Goal: Task Accomplishment & Management: Manage account settings

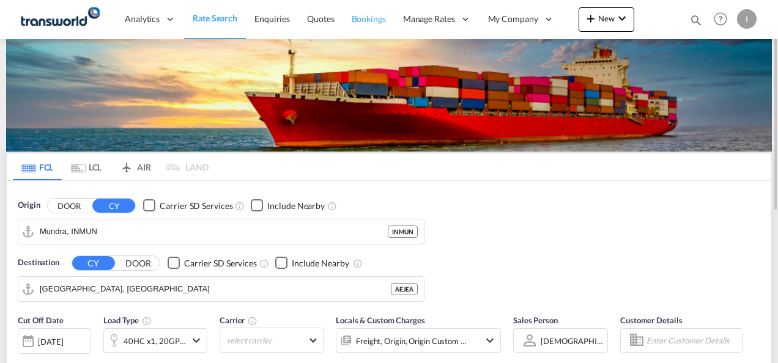
click at [356, 24] on span "Bookings" at bounding box center [369, 19] width 34 height 12
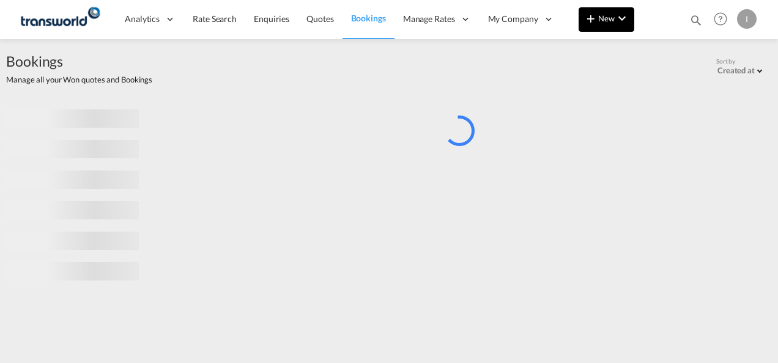
click at [631, 21] on button "New" at bounding box center [607, 19] width 56 height 24
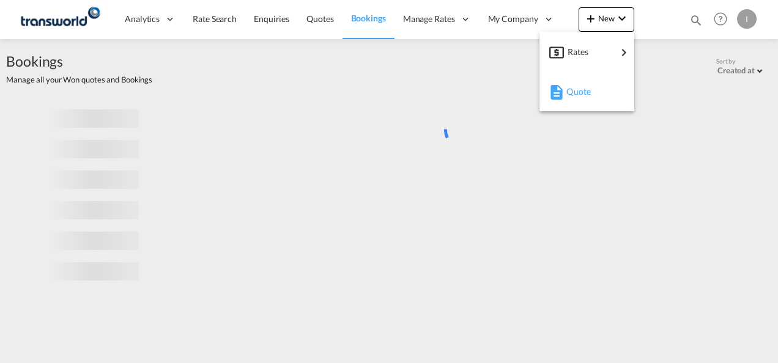
click at [577, 93] on span "Quote" at bounding box center [572, 92] width 13 height 24
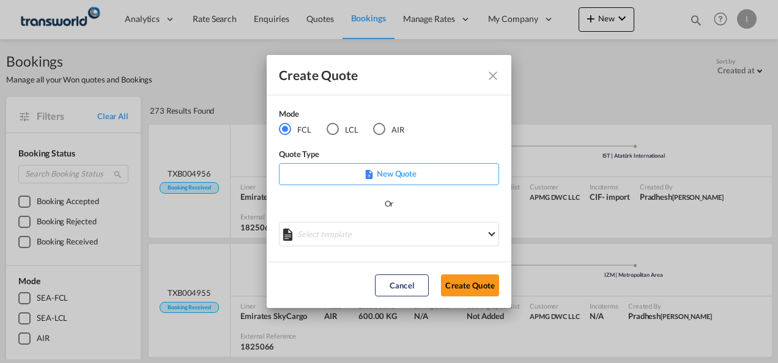
click at [379, 128] on div "AIR" at bounding box center [379, 129] width 12 height 12
click at [452, 291] on button "Create Quote" at bounding box center [470, 286] width 58 height 22
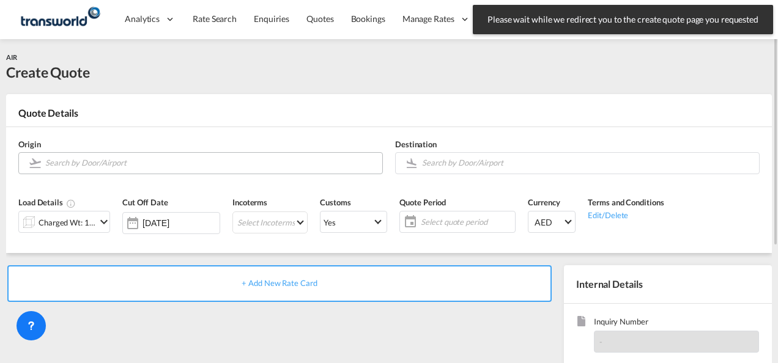
click at [158, 171] on md-autocomplete at bounding box center [211, 163] width 332 height 22
click at [158, 163] on input "Search by Door/Airport" at bounding box center [210, 162] width 331 height 21
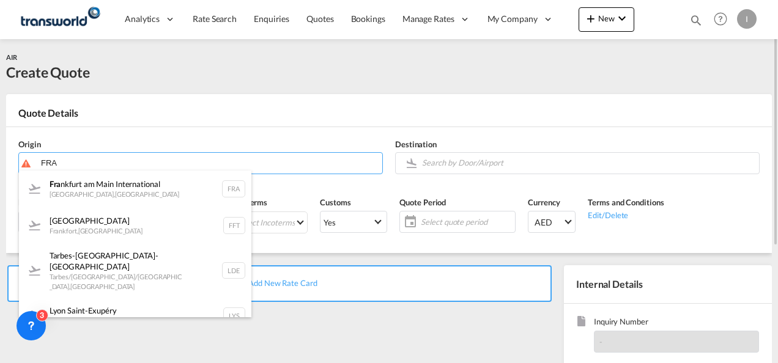
click at [108, 198] on div "Fra [GEOGRAPHIC_DATA] [GEOGRAPHIC_DATA] , [GEOGRAPHIC_DATA] FRA" at bounding box center [135, 189] width 232 height 37
type input "[GEOGRAPHIC_DATA], [GEOGRAPHIC_DATA], [GEOGRAPHIC_DATA]"
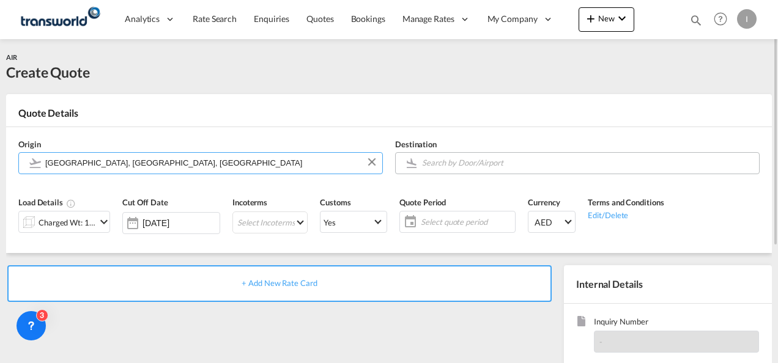
click at [447, 161] on input "Search by Door/Airport" at bounding box center [587, 162] width 331 height 21
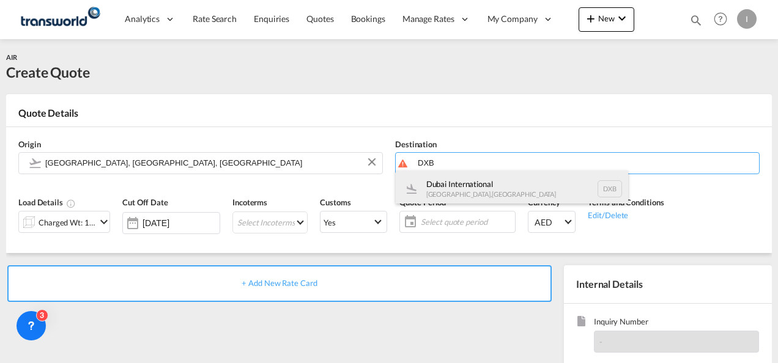
click at [440, 192] on div "Dubai International [GEOGRAPHIC_DATA] , [GEOGRAPHIC_DATA] DXB" at bounding box center [512, 189] width 232 height 37
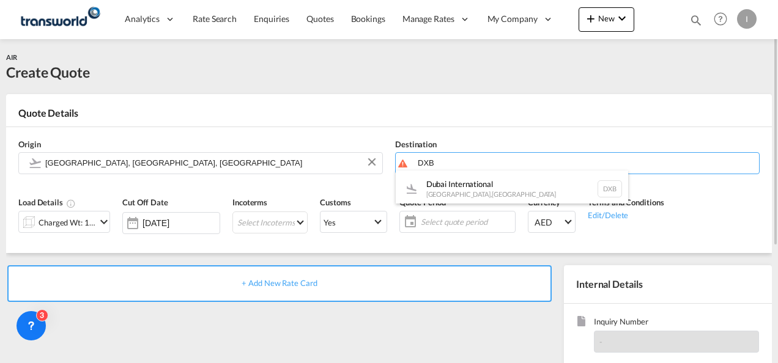
type input "Dubai International, [GEOGRAPHIC_DATA], DXB"
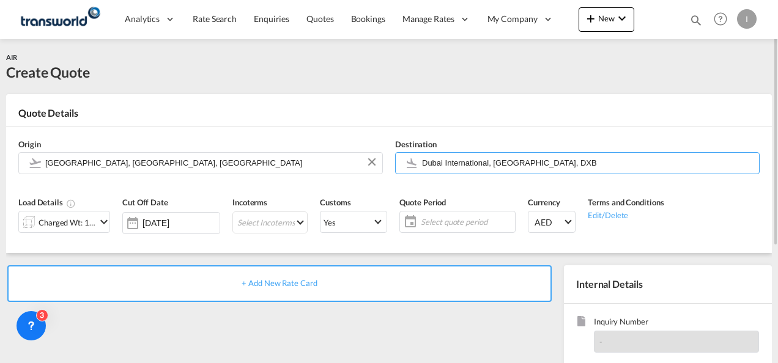
click at [99, 228] on md-icon "icon-chevron-down" at bounding box center [104, 222] width 15 height 15
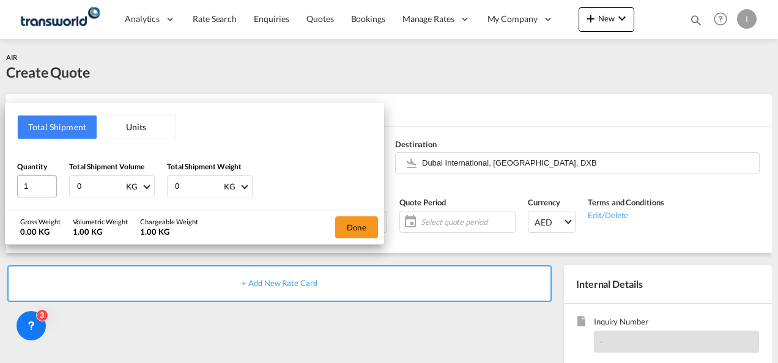
drag, startPoint x: 95, startPoint y: 184, endPoint x: 39, endPoint y: 184, distance: 56.3
click at [39, 184] on div "Quantity 1 Total Shipment Volume 0 KG CBM CFT KG LB Total Shipment Weight 0 KG …" at bounding box center [194, 179] width 355 height 37
type input "200"
drag, startPoint x: 193, startPoint y: 179, endPoint x: 148, endPoint y: 179, distance: 45.3
click at [148, 179] on div "Quantity 1 Total Shipment Volume 200 KG CBM CFT KG LB Total Shipment Weight 0 K…" at bounding box center [194, 179] width 355 height 37
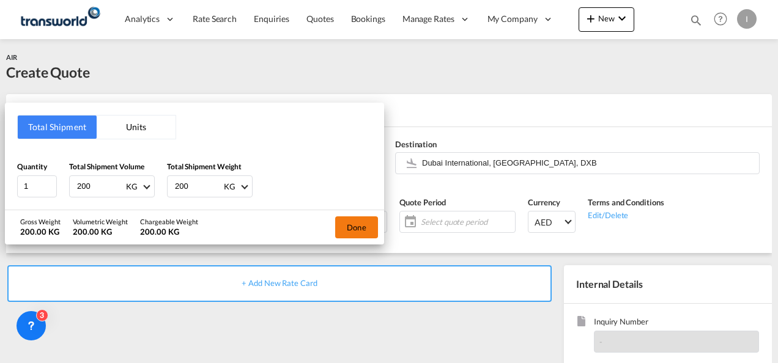
type input "200"
click at [361, 232] on button "Done" at bounding box center [356, 228] width 43 height 22
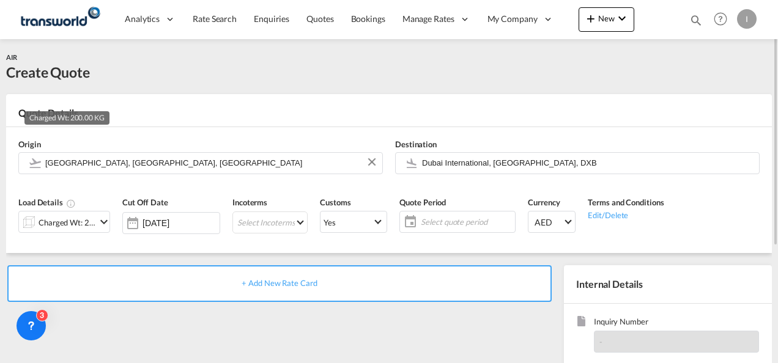
click at [91, 221] on div "Charged Wt: 200.00 KG" at bounding box center [68, 222] width 58 height 17
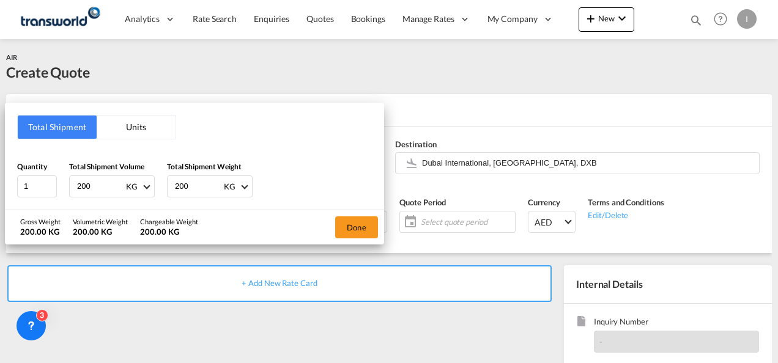
drag, startPoint x: 190, startPoint y: 179, endPoint x: 161, endPoint y: 182, distance: 29.5
click at [161, 182] on div "Quantity 1 Total Shipment Volume 200 KG CBM CFT KG LB Total Shipment Weight 200…" at bounding box center [194, 179] width 355 height 37
type input "316"
click at [368, 226] on button "Done" at bounding box center [356, 228] width 43 height 22
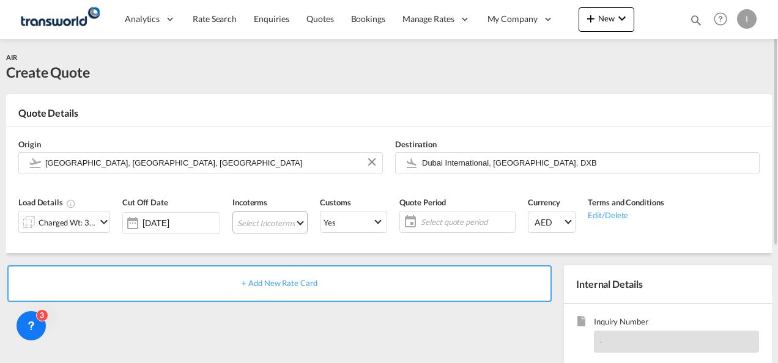
click at [256, 220] on md-select "Select Incoterms CFR - export Cost and Freight CPT - import Carrier Paid to EXW…" at bounding box center [269, 223] width 75 height 22
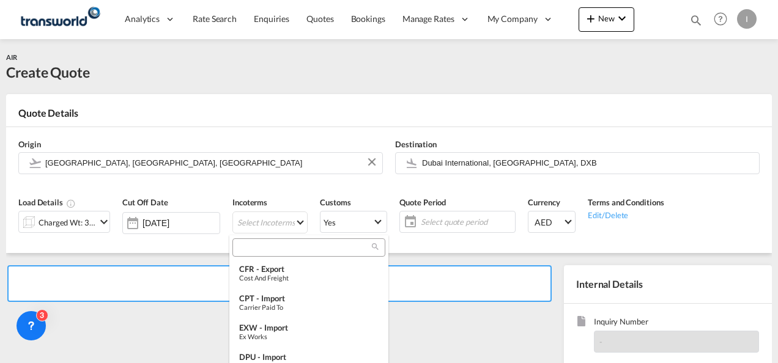
drag, startPoint x: 256, startPoint y: 220, endPoint x: 243, endPoint y: 244, distance: 26.8
click at [243, 244] on input "search" at bounding box center [304, 247] width 136 height 11
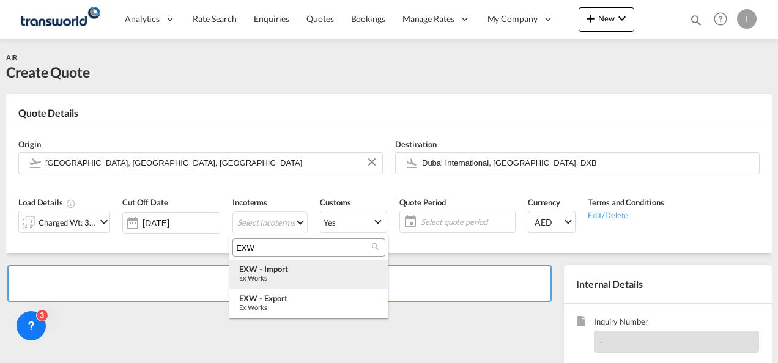
type input "EXW"
click at [268, 271] on div "EXW - import" at bounding box center [308, 269] width 139 height 10
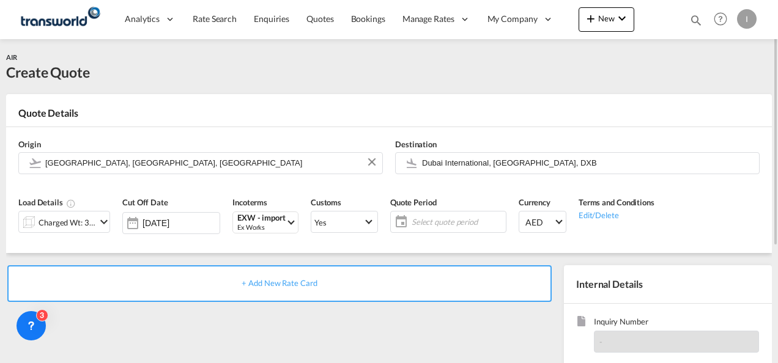
click at [423, 223] on span "Select quote period" at bounding box center [457, 222] width 91 height 11
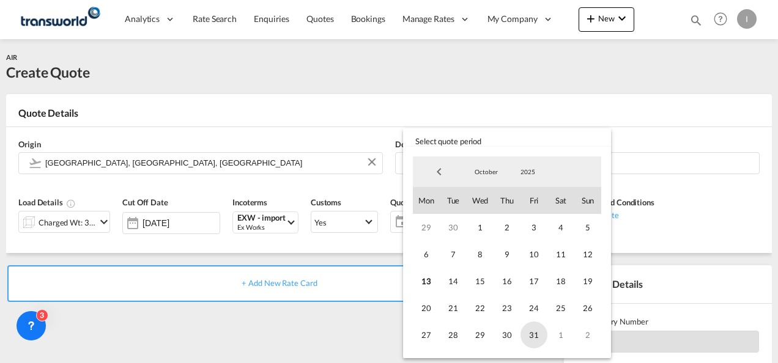
click at [534, 330] on span "31" at bounding box center [534, 335] width 27 height 27
click at [382, 325] on md-backdrop at bounding box center [389, 181] width 778 height 363
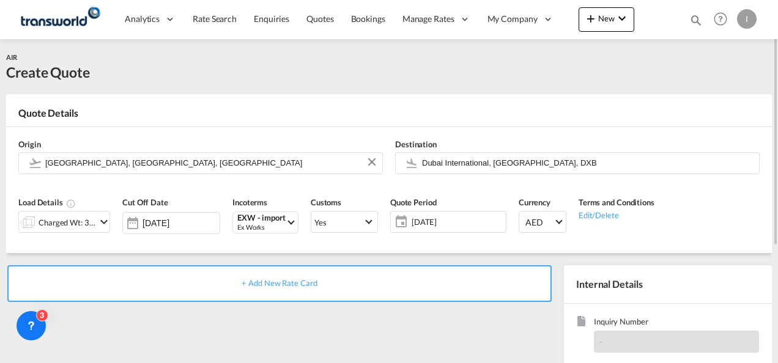
scroll to position [61, 0]
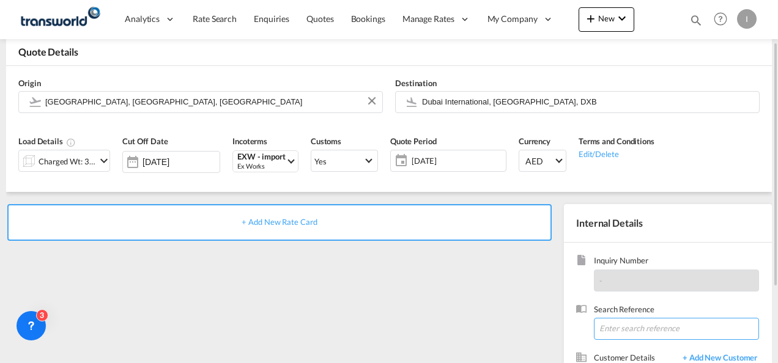
click at [615, 329] on input at bounding box center [676, 329] width 165 height 22
paste input "TWI 21970"
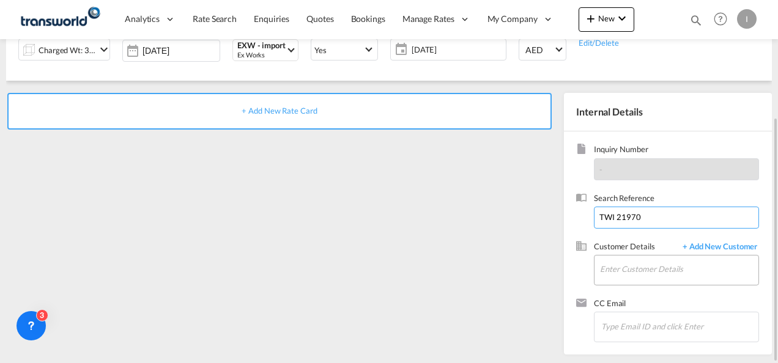
type input "TWI 21970"
click at [620, 266] on input "Enter Customer Details" at bounding box center [679, 270] width 158 height 28
type input "Apparel"
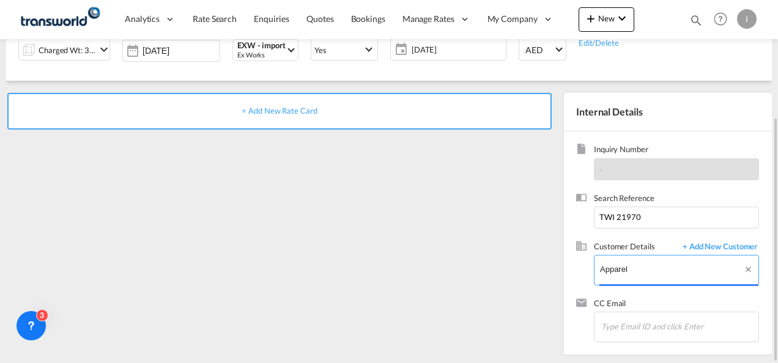
click at [620, 266] on input "Apparel" at bounding box center [679, 270] width 158 height 28
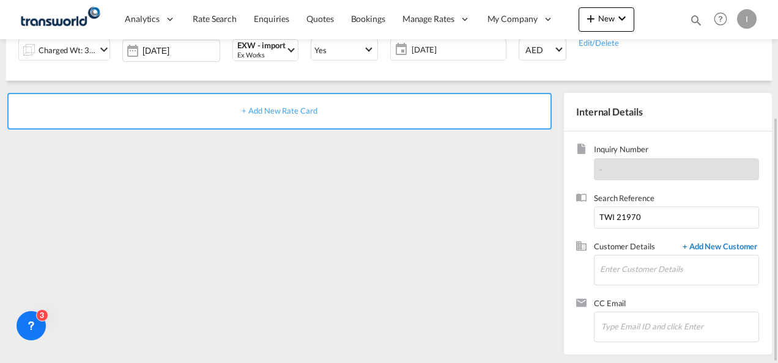
click at [710, 249] on span "+ Add New Customer" at bounding box center [718, 248] width 83 height 14
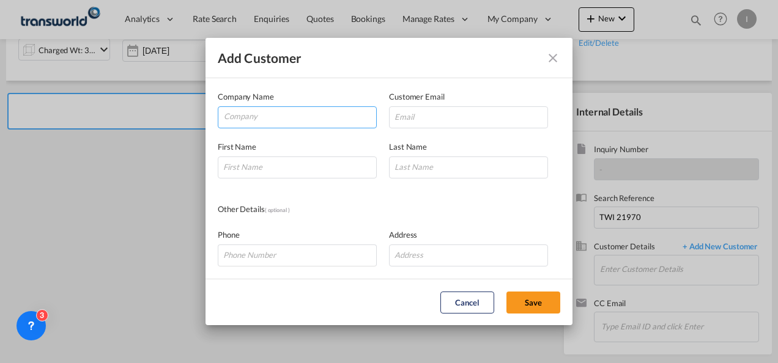
click at [256, 119] on input "Company" at bounding box center [300, 116] width 152 height 18
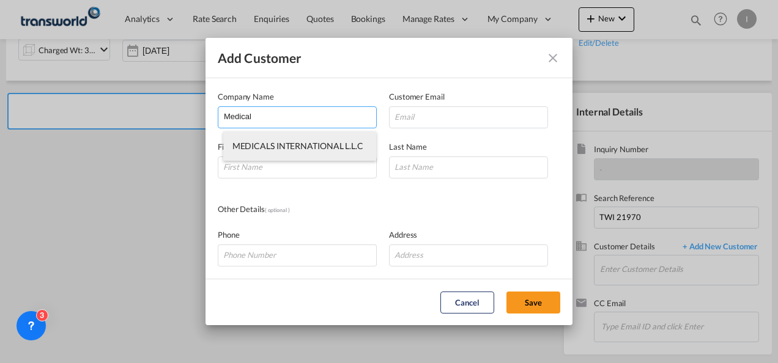
click at [275, 139] on li "MEDICALS INTERNATIONAL L.L.C" at bounding box center [300, 146] width 154 height 29
type input "MEDICALS INTERNATIONAL L.L.C"
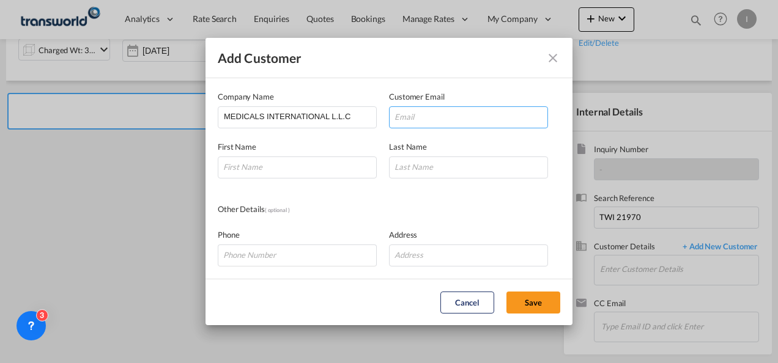
click at [417, 119] on input "Add Customer Company ..." at bounding box center [468, 117] width 159 height 22
paste input "[EMAIL_ADDRESS][DOMAIN_NAME]"
type input "[EMAIL_ADDRESS][DOMAIN_NAME]"
click at [273, 165] on input "Add Customer Company ..." at bounding box center [297, 168] width 159 height 22
type input "Elie"
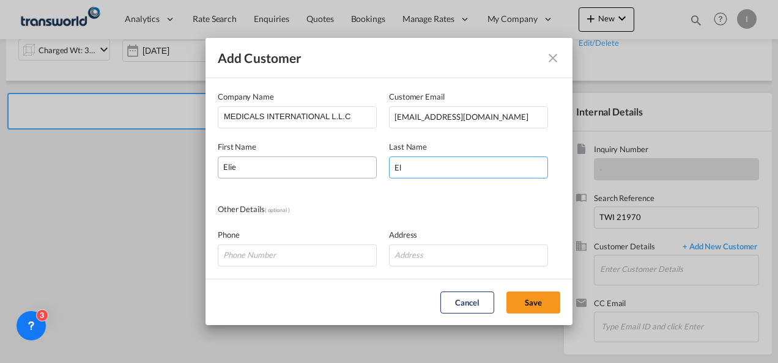
type input "E"
type input "Medical Intl"
click at [529, 300] on button "Save" at bounding box center [534, 303] width 54 height 22
type input "MEDICALS INTERNATIONAL L.L.C, Elie Medical Intl, [EMAIL_ADDRESS][DOMAIN_NAME]"
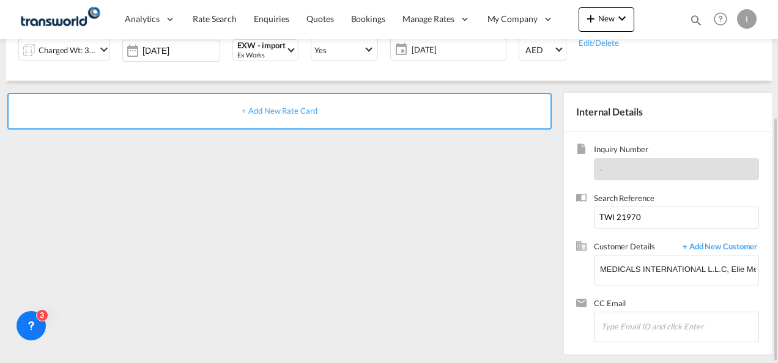
click at [284, 113] on span "+ Add New Rate Card" at bounding box center [279, 111] width 75 height 10
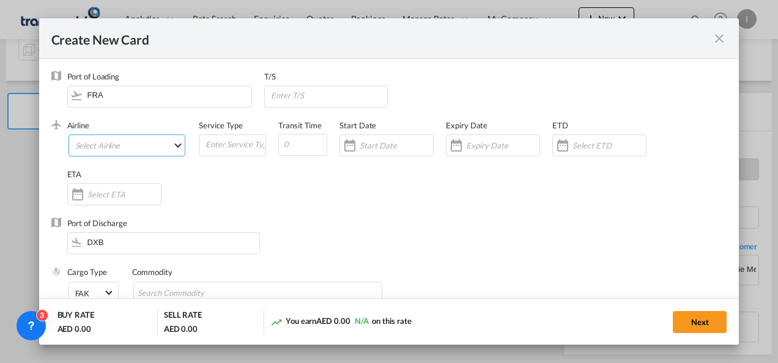
click at [138, 143] on md-select "Select Airline" at bounding box center [127, 146] width 117 height 22
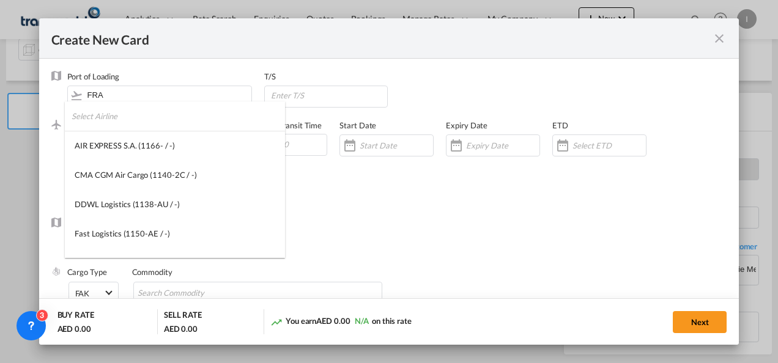
click at [114, 117] on input "search" at bounding box center [179, 116] width 214 height 29
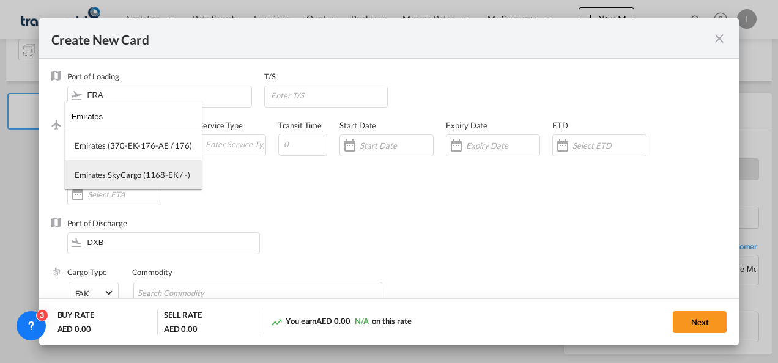
type input "Emirates"
click at [142, 175] on div "Emirates SkyCargo (1168-EK / -)" at bounding box center [133, 174] width 116 height 11
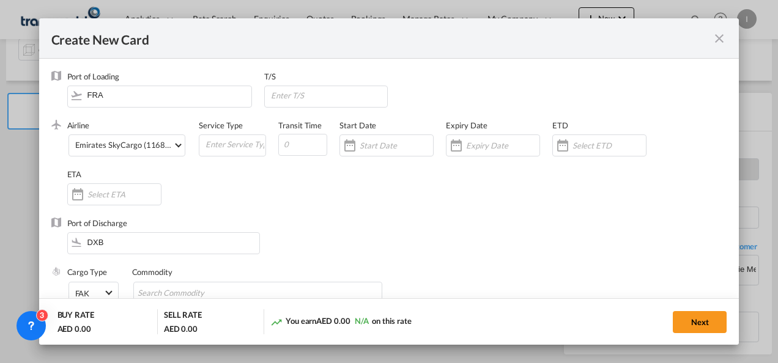
click at [499, 154] on div "Create New CardPort ..." at bounding box center [493, 146] width 94 height 22
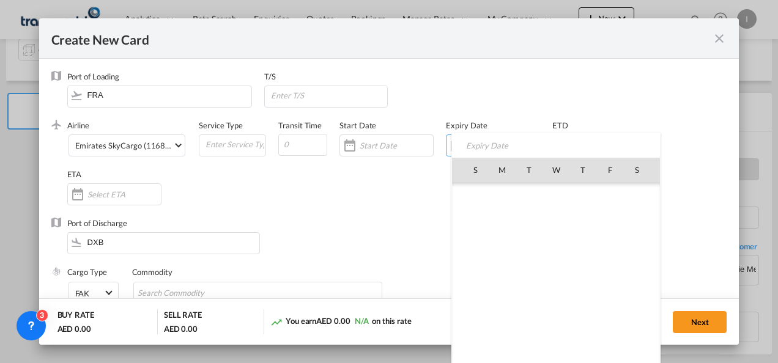
scroll to position [283541, 0]
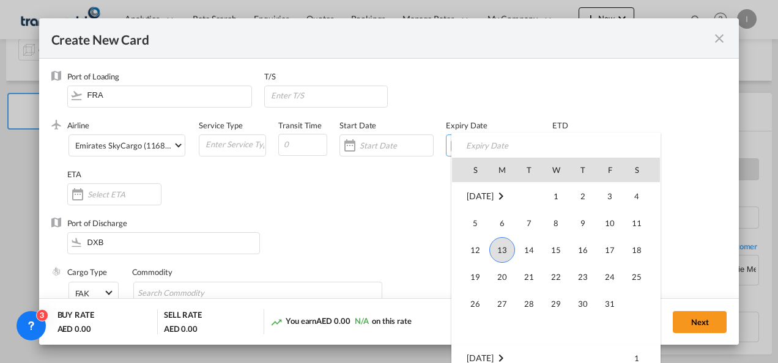
click at [603, 302] on span "31" at bounding box center [610, 304] width 24 height 24
type input "[DATE]"
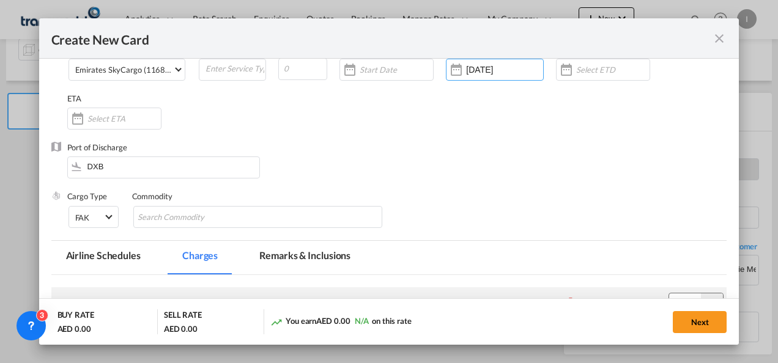
scroll to position [122, 0]
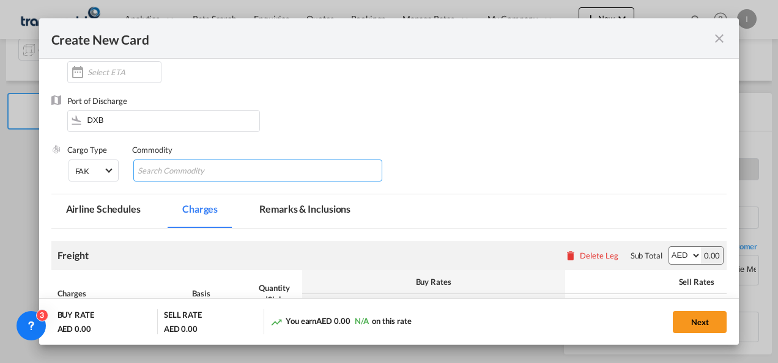
click at [175, 174] on input "Search Commodity" at bounding box center [194, 172] width 112 height 20
type input "General Cargo"
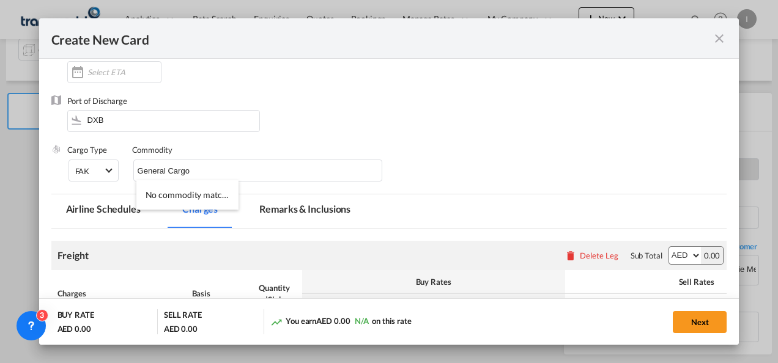
click at [452, 124] on div "Port of Discharge DXB" at bounding box center [389, 119] width 676 height 49
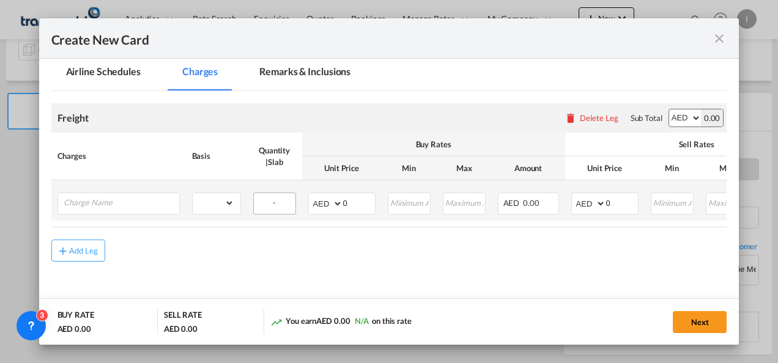
scroll to position [290, 0]
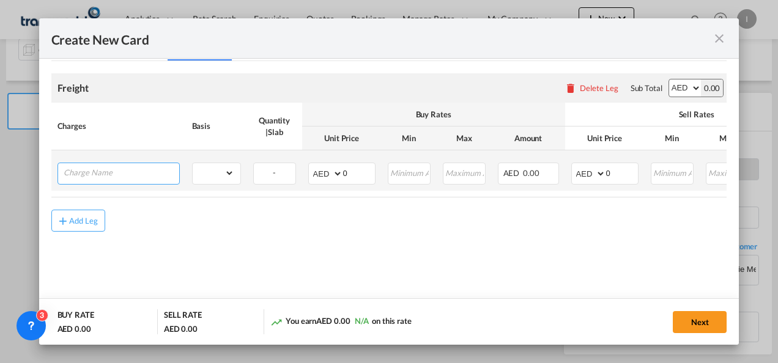
click at [114, 179] on input "Charge Name" at bounding box center [122, 172] width 116 height 18
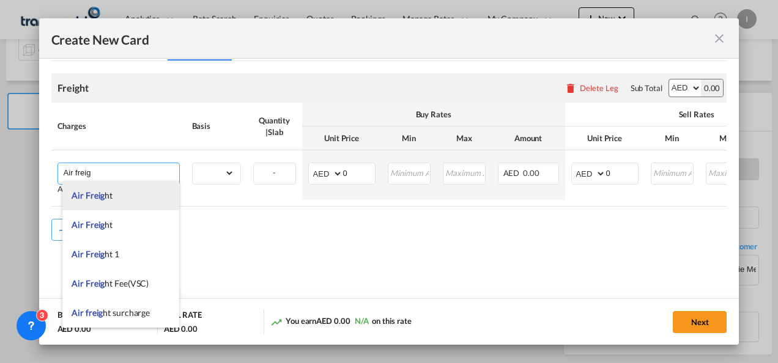
click at [110, 199] on span "Air Freig ht" at bounding box center [92, 195] width 41 height 10
type input "Air Freight"
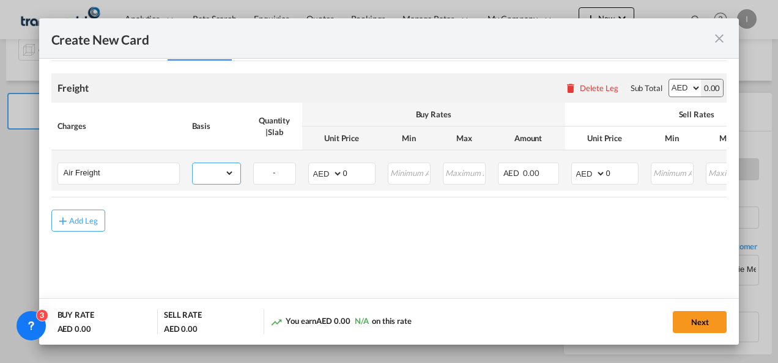
click at [206, 171] on select "gross_weight volumetric_weight per_shipment per_bl per_km % on air freight per_…" at bounding box center [214, 173] width 42 height 20
select select "per_shipment"
click at [193, 163] on select "gross_weight volumetric_weight per_shipment per_bl per_km % on air freight per_…" at bounding box center [214, 173] width 42 height 20
drag, startPoint x: 355, startPoint y: 174, endPoint x: 317, endPoint y: 176, distance: 38.0
click at [317, 176] on md-input-container "AED AFN ALL AMD ANG AOA ARS AUD AWG AZN BAM BBD BDT BGN BHD BIF BMD BND BOB BRL…" at bounding box center [341, 174] width 67 height 22
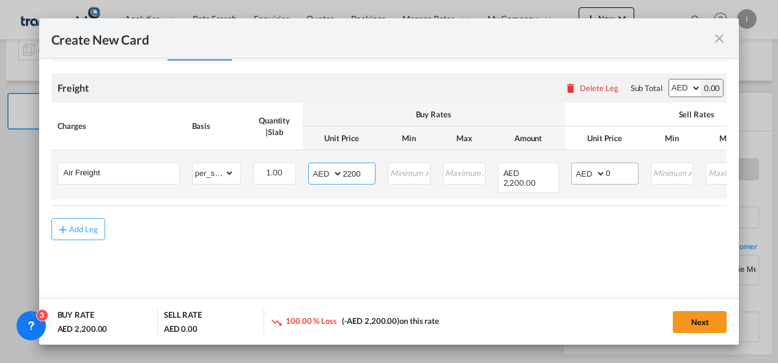
type input "2200"
click at [590, 171] on md-input-container "AED AFN ALL AMD ANG AOA ARS AUD AWG AZN BAM BBD BDT BGN BHD BIF BMD BND BOB BRL…" at bounding box center [604, 174] width 67 height 22
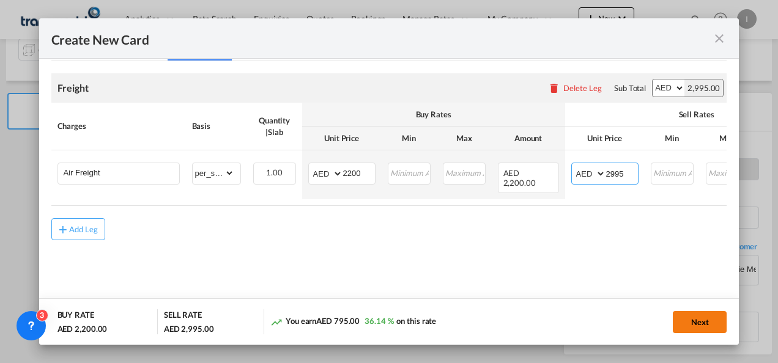
type input "2995"
click at [686, 317] on button "Next" at bounding box center [700, 322] width 54 height 22
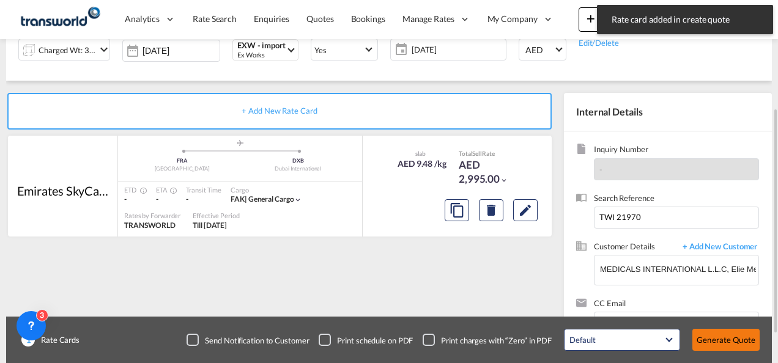
click at [715, 341] on button "Generate Quote" at bounding box center [726, 340] width 67 height 22
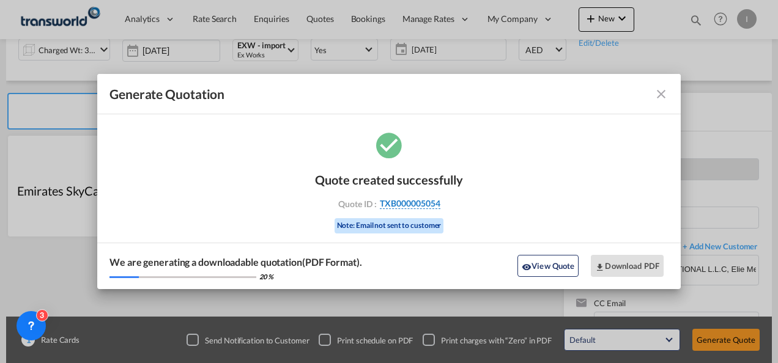
click at [418, 204] on span "TXB000005054" at bounding box center [410, 203] width 61 height 11
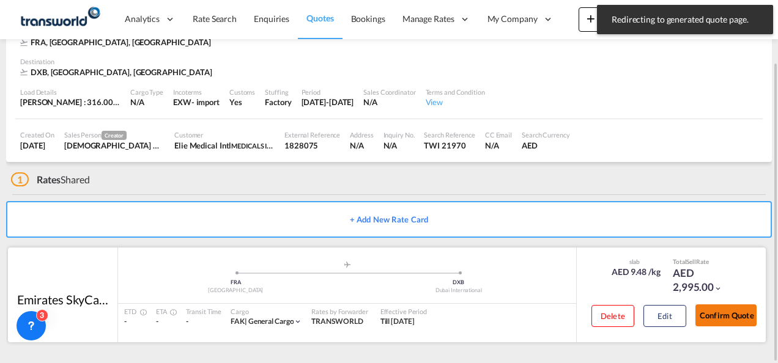
click at [703, 309] on button "Confirm Quote" at bounding box center [726, 316] width 61 height 22
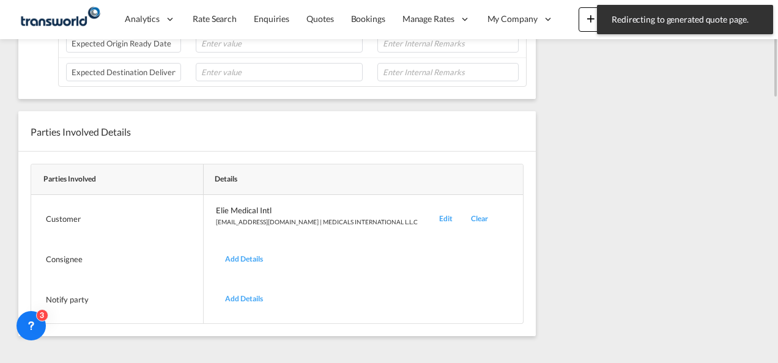
scroll to position [148, 0]
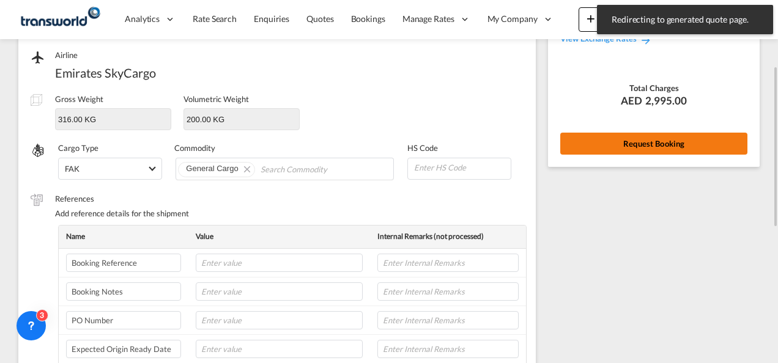
click at [669, 142] on button "Request Booking" at bounding box center [653, 144] width 187 height 22
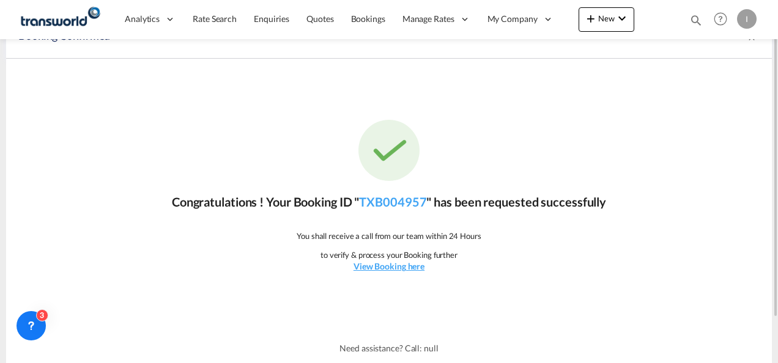
scroll to position [0, 0]
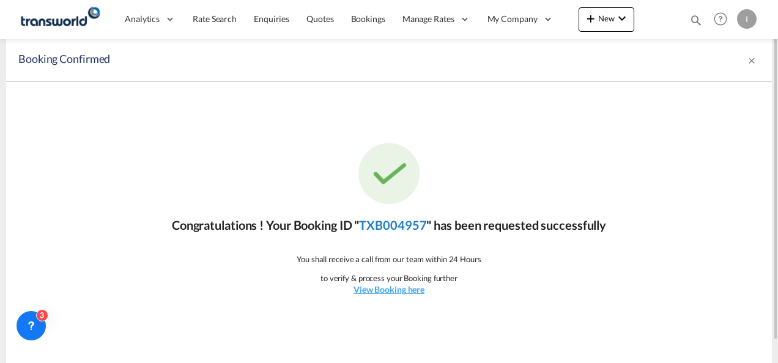
click at [409, 229] on link "TXB004957" at bounding box center [392, 225] width 67 height 15
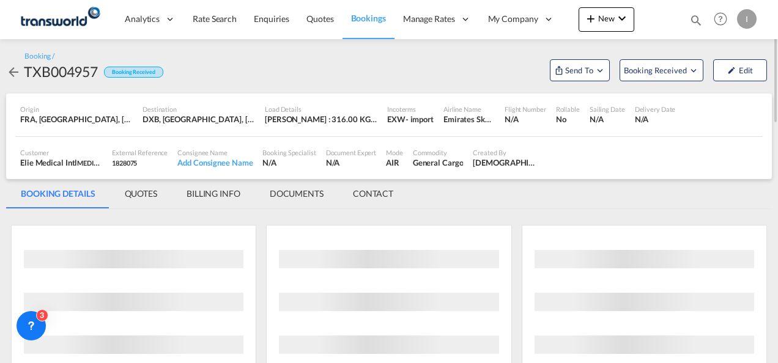
click at [596, 54] on div "Booking / TXB004957 Booking Received Send To OTM Yet to sync Send Shipment Book…" at bounding box center [389, 66] width 766 height 30
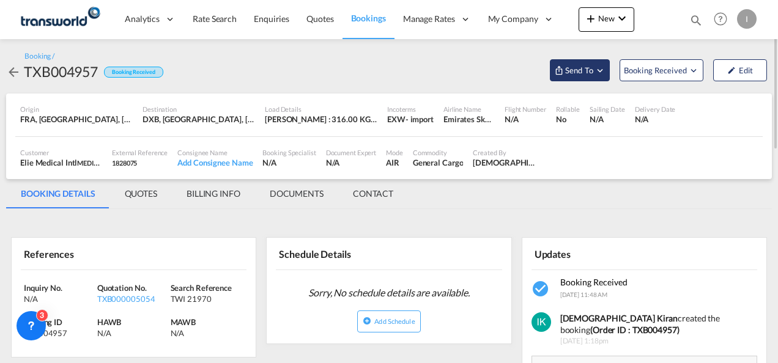
click at [587, 69] on span "Send To" at bounding box center [579, 70] width 31 height 12
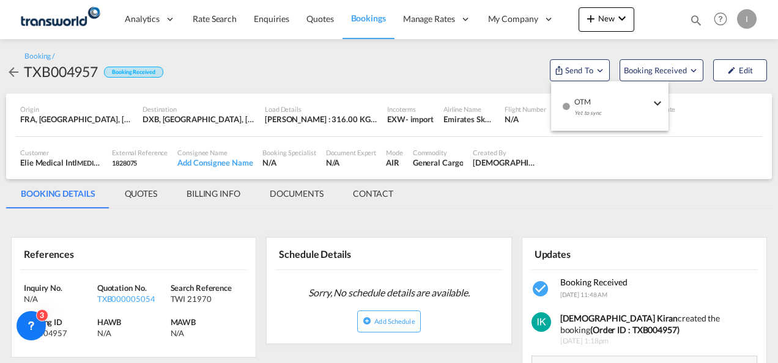
click at [600, 106] on div "Yet to sync" at bounding box center [612, 116] width 76 height 26
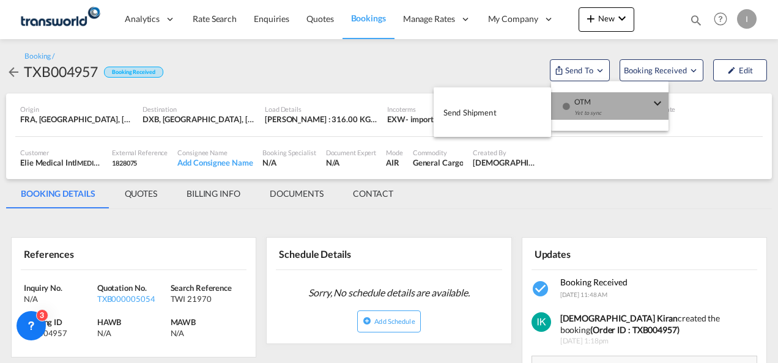
click at [521, 107] on button "Send Shipment" at bounding box center [492, 112] width 117 height 28
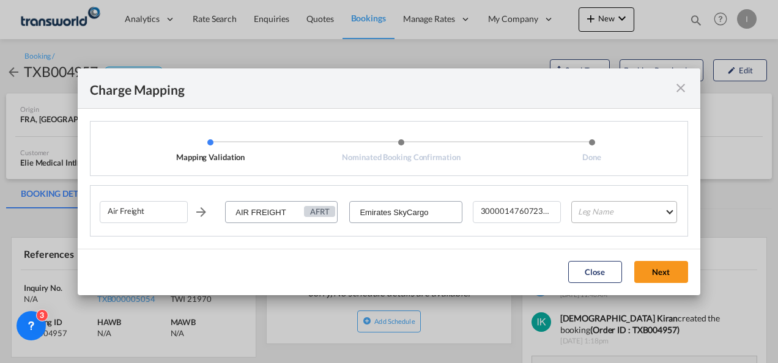
click at [615, 206] on md-select "Leg Name HANDLING ORIGIN HANDLING DESTINATION OTHERS TL PICK UP CUSTOMS ORIGIN …" at bounding box center [624, 212] width 106 height 22
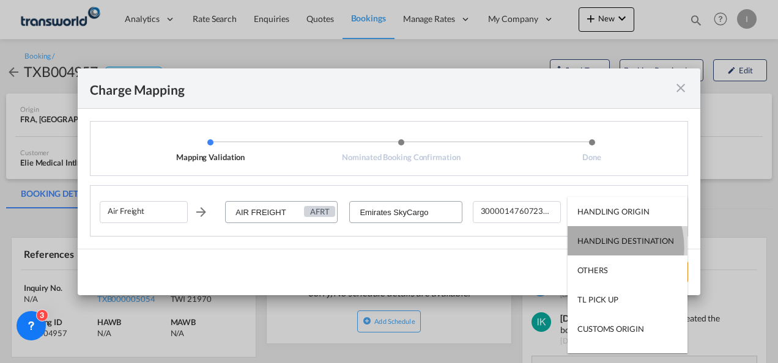
click at [595, 248] on md-option "HANDLING DESTINATION" at bounding box center [628, 240] width 120 height 29
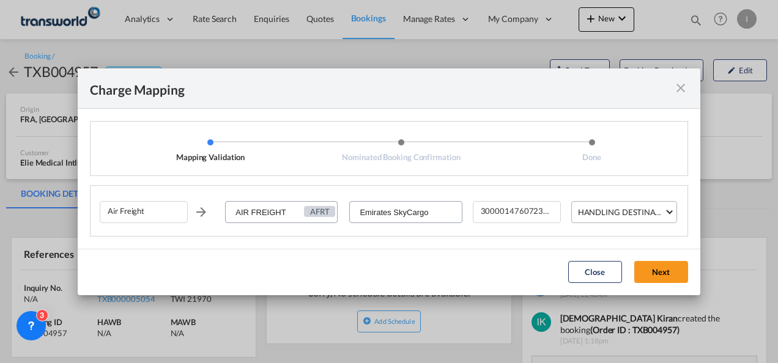
click at [603, 217] on div "HANDLING DESTINATION" at bounding box center [626, 212] width 97 height 10
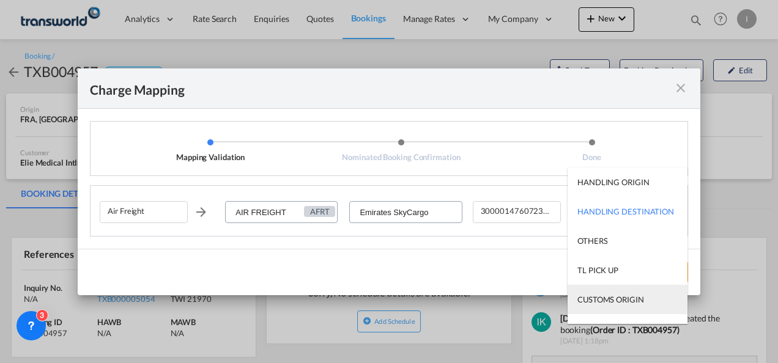
scroll to position [78, 0]
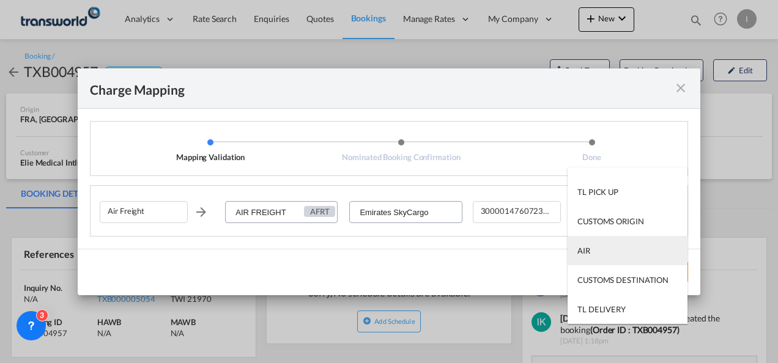
click at [584, 247] on div "AIR" at bounding box center [584, 250] width 13 height 11
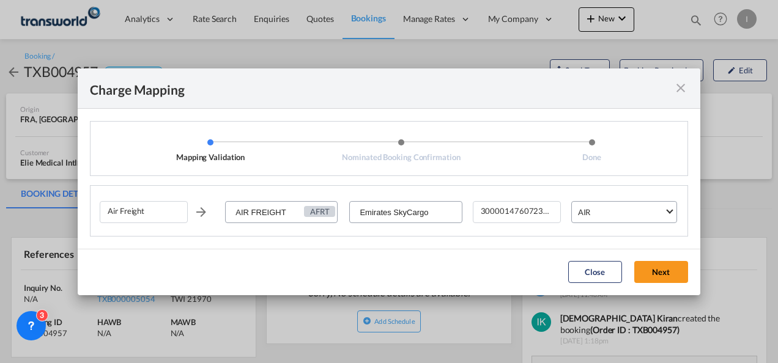
click at [681, 270] on button "Next" at bounding box center [661, 272] width 54 height 22
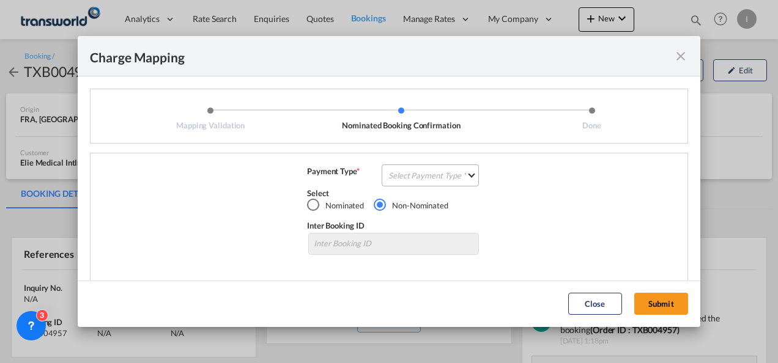
click at [439, 177] on md-select "Select Payment Type COLLECT PREPAID" at bounding box center [430, 176] width 97 height 22
click at [0, 0] on md-option "COLLECT" at bounding box center [0, 0] width 0 height 0
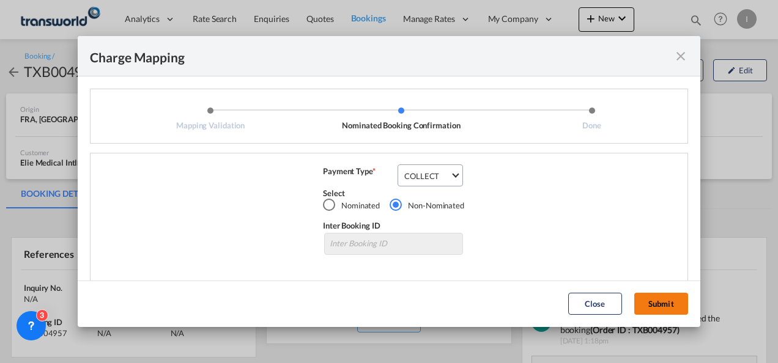
click at [663, 304] on button "Submit" at bounding box center [661, 304] width 54 height 22
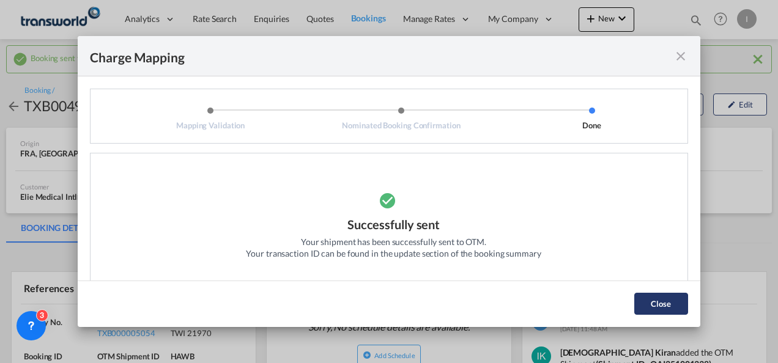
click at [648, 300] on button "Close" at bounding box center [661, 304] width 54 height 22
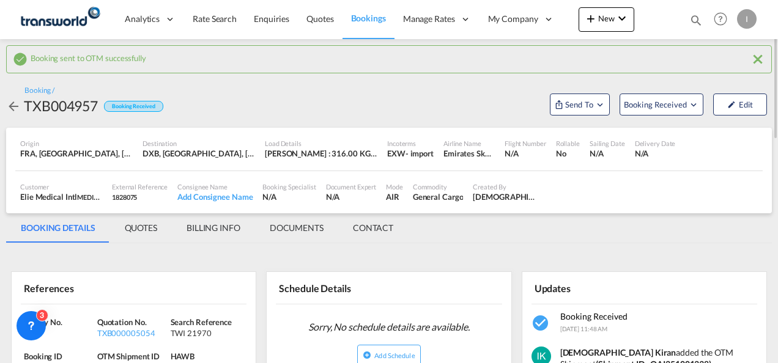
scroll to position [61, 0]
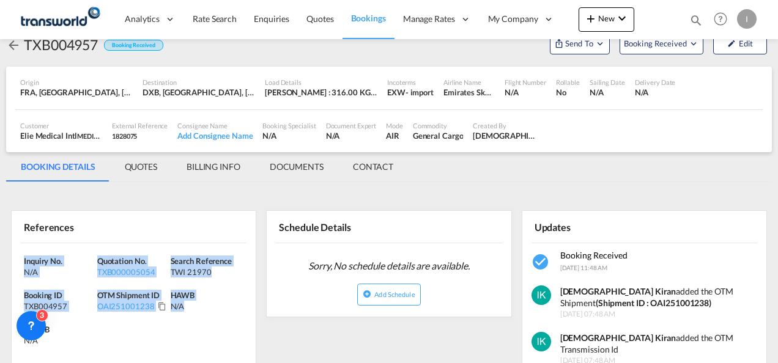
drag, startPoint x: 54, startPoint y: 272, endPoint x: -2, endPoint y: 244, distance: 62.9
click at [0, 244] on html "Analytics Reports Dashboard Rate Search Enquiries Quotes" at bounding box center [389, 181] width 778 height 363
copy div "Inquiry No. N/A Quotation No. TXB000005054 Search Reference TWI 21970 Booking I…"
click at [604, 18] on span "New" at bounding box center [607, 18] width 46 height 10
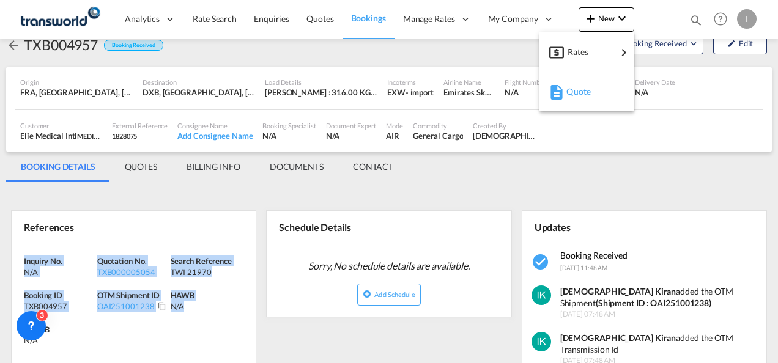
click at [593, 94] on div "Quote" at bounding box center [588, 91] width 45 height 31
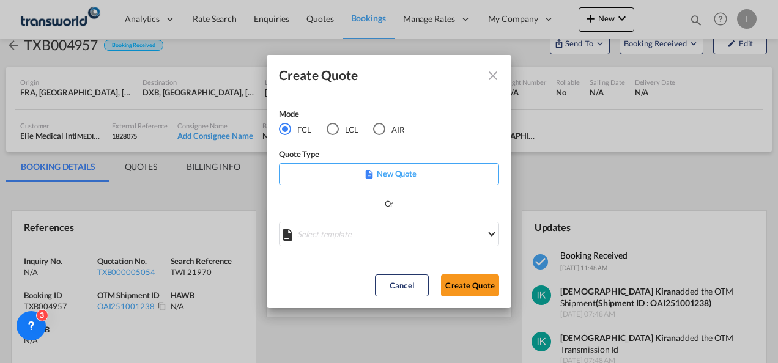
click at [379, 130] on div "AIR" at bounding box center [379, 129] width 12 height 12
click at [450, 288] on button "Create Quote" at bounding box center [470, 286] width 58 height 22
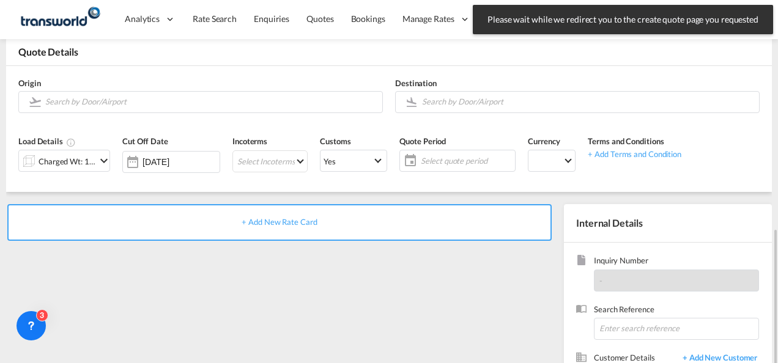
scroll to position [173, 0]
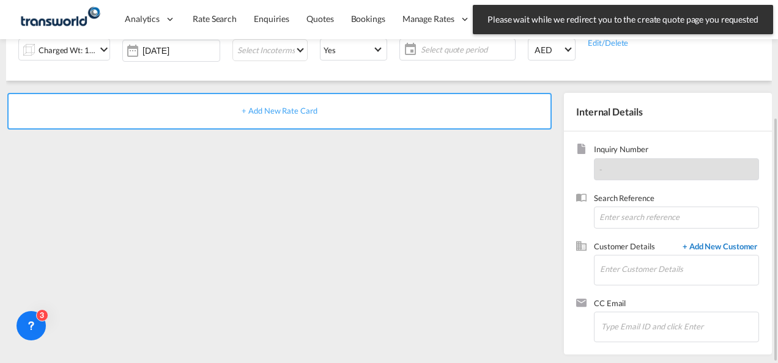
click at [713, 247] on span "+ Add New Customer" at bounding box center [718, 248] width 83 height 14
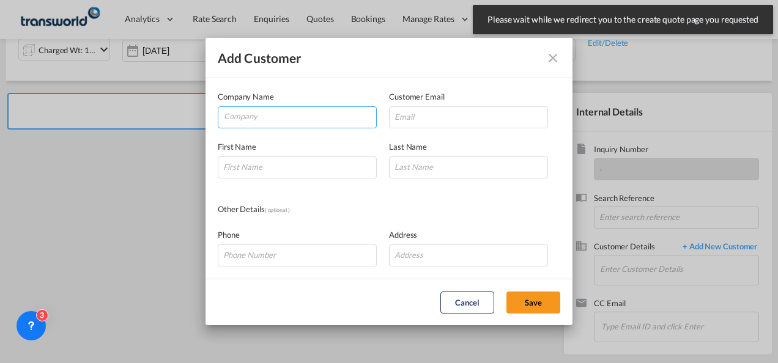
click at [249, 118] on input "Company" at bounding box center [300, 116] width 152 height 18
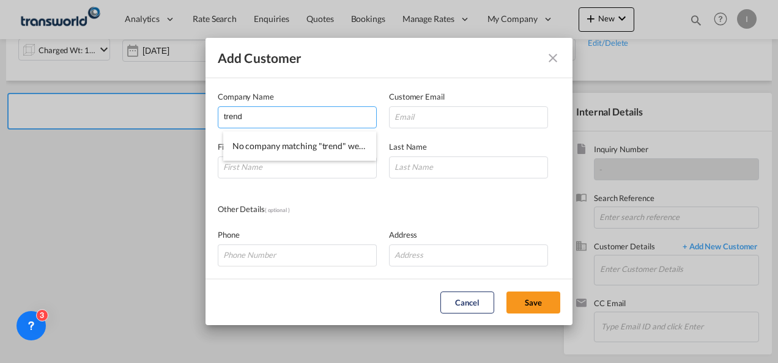
type input "trend"
click at [546, 58] on md-icon "icon-close" at bounding box center [553, 58] width 15 height 15
